Goal: Information Seeking & Learning: Learn about a topic

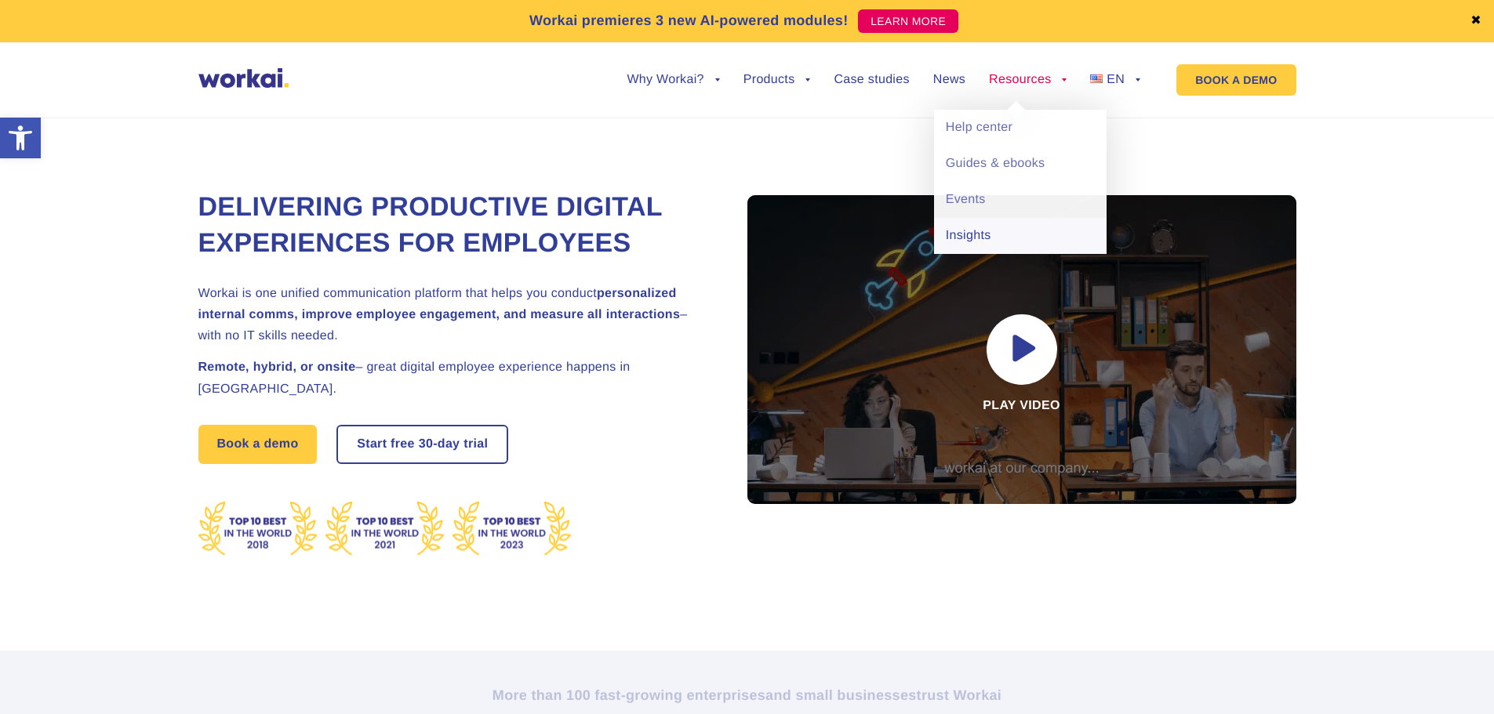
click at [993, 229] on link "Insights" at bounding box center [1020, 236] width 173 height 36
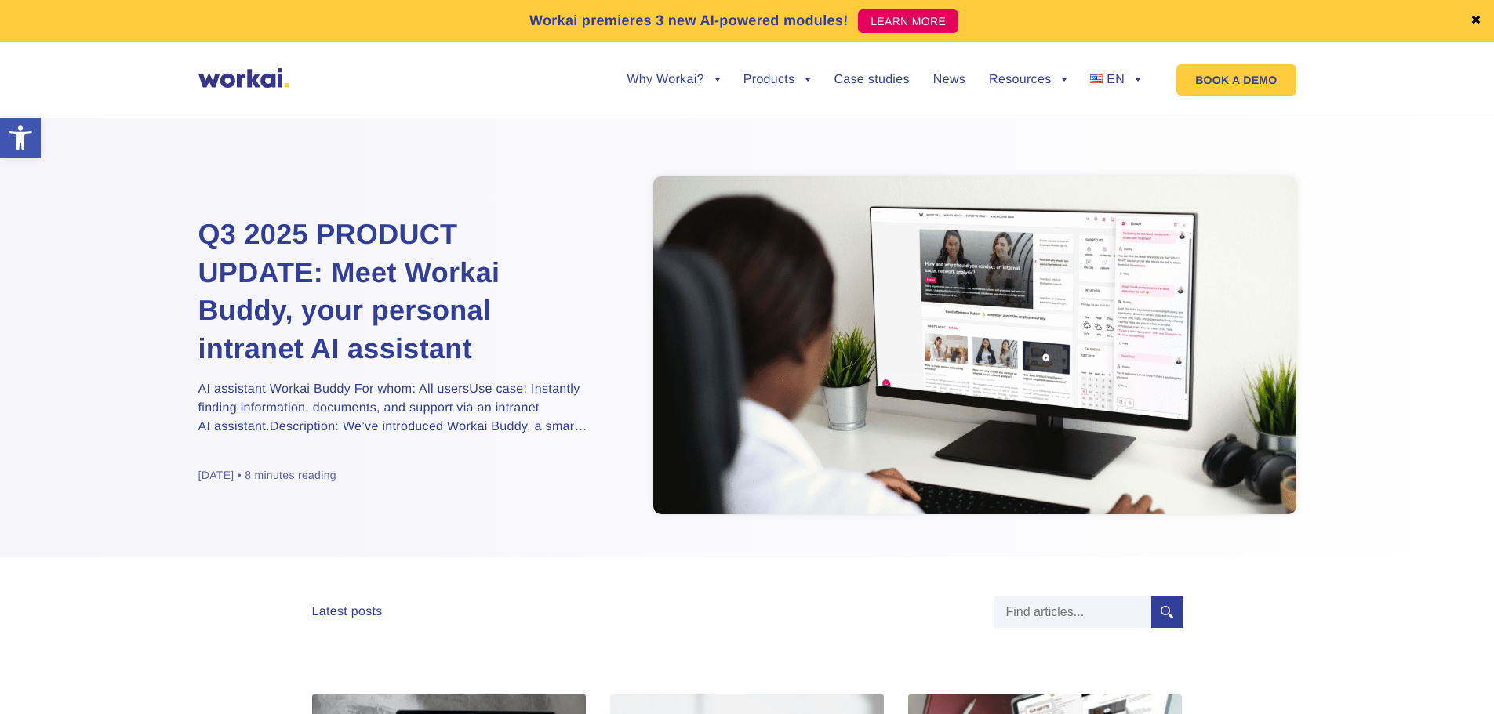
click at [100, 359] on div "Q3 2025 PRODUCT UPDATE: Meet Workai Buddy, your personal intranet AI assistant …" at bounding box center [747, 327] width 1494 height 459
click at [255, 292] on h2 "Q3 2025 PRODUCT UPDATE: Meet Workai Buddy, your personal intranet AI assistant" at bounding box center [394, 292] width 392 height 152
